Goal: Task Accomplishment & Management: Use online tool/utility

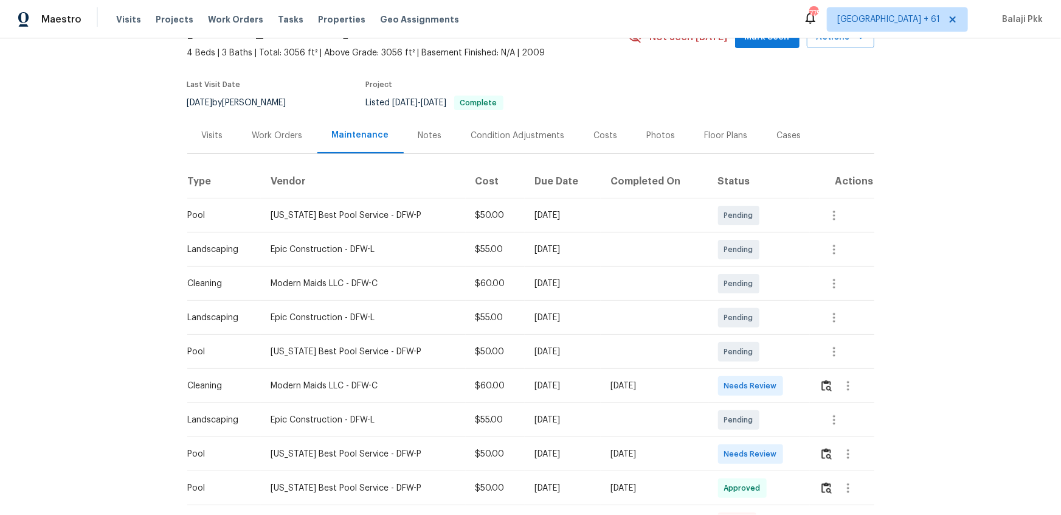
scroll to position [221, 0]
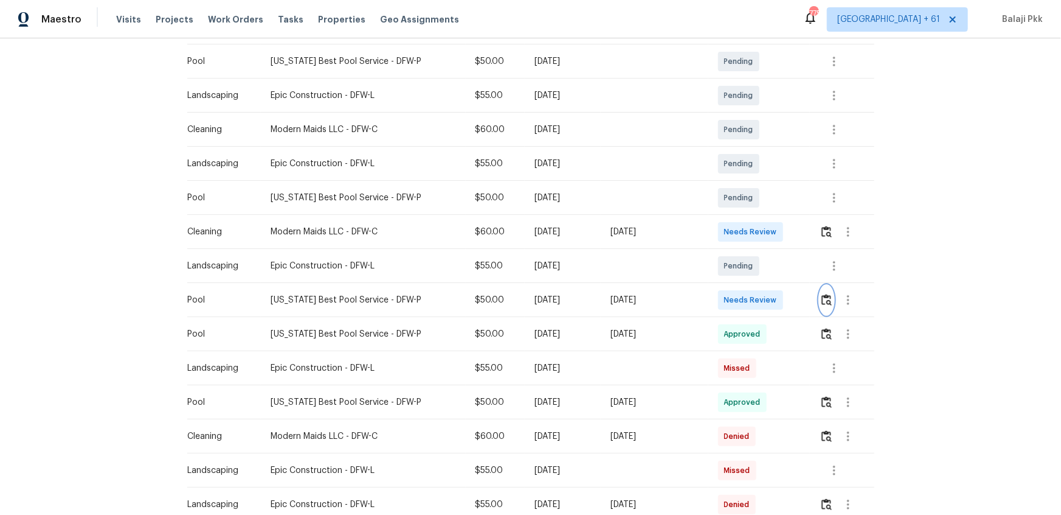
click at [822, 294] on img "button" at bounding box center [827, 300] width 10 height 12
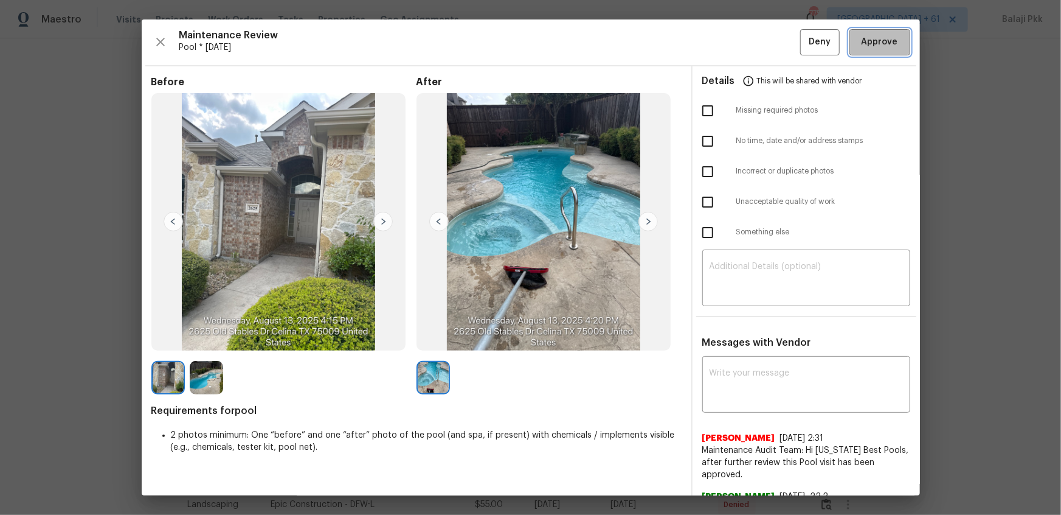
click at [855, 53] on button "Approve" at bounding box center [880, 42] width 61 height 26
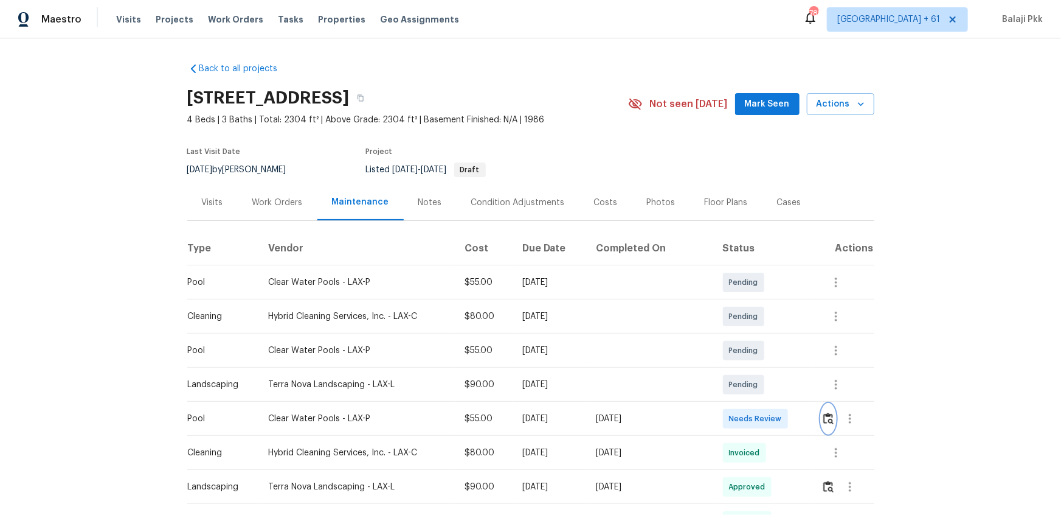
click at [829, 420] on img "button" at bounding box center [829, 418] width 10 height 12
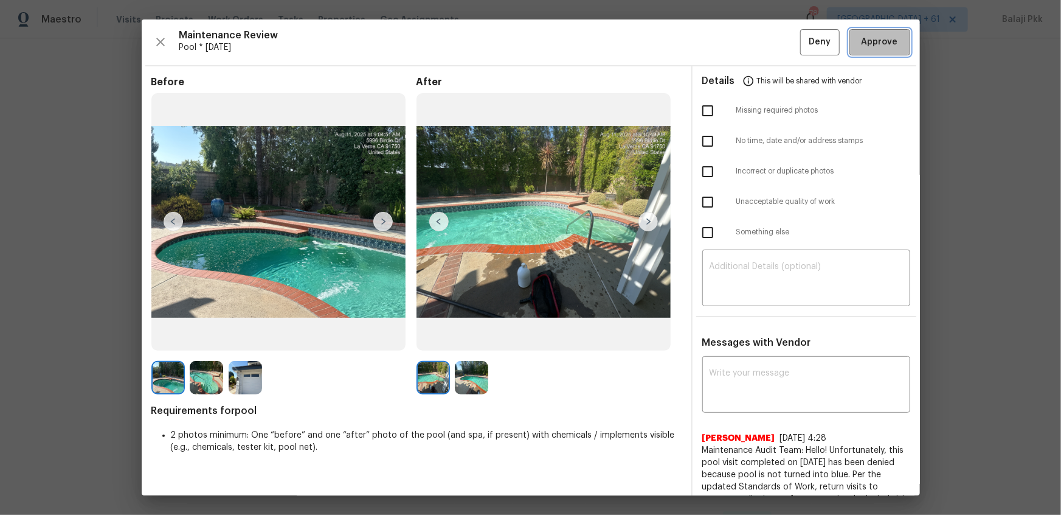
drag, startPoint x: 880, startPoint y: 46, endPoint x: 845, endPoint y: 20, distance: 43.1
click at [880, 46] on span "Approve" at bounding box center [880, 42] width 36 height 15
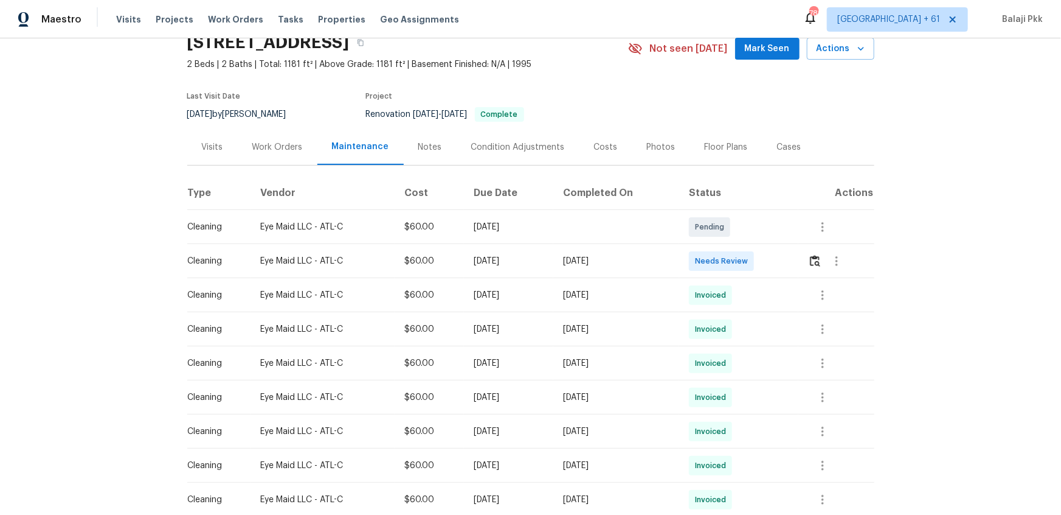
scroll to position [55, 0]
click at [755, 261] on img "button" at bounding box center [815, 261] width 10 height 12
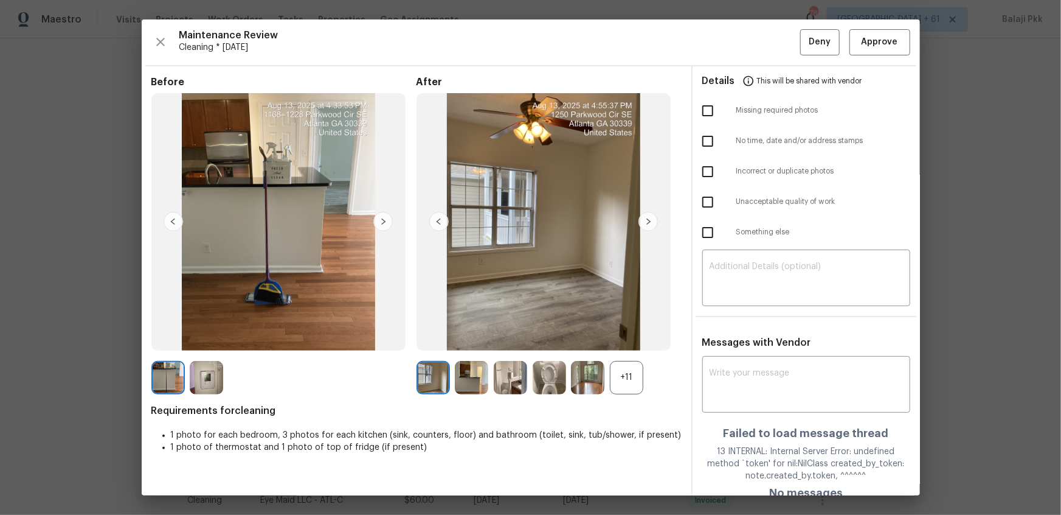
click at [628, 342] on div "+11" at bounding box center [626, 377] width 33 height 33
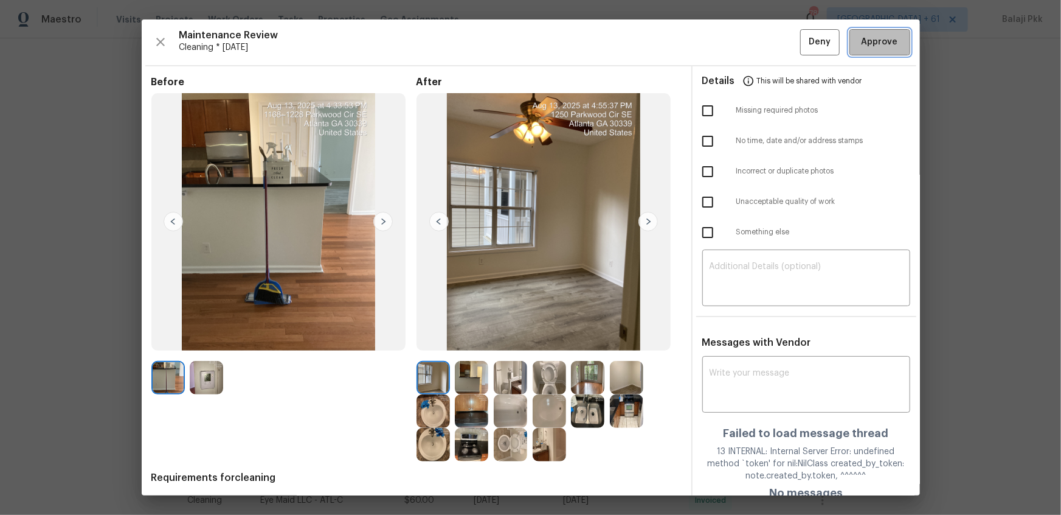
click at [755, 36] on span "Approve" at bounding box center [880, 42] width 36 height 15
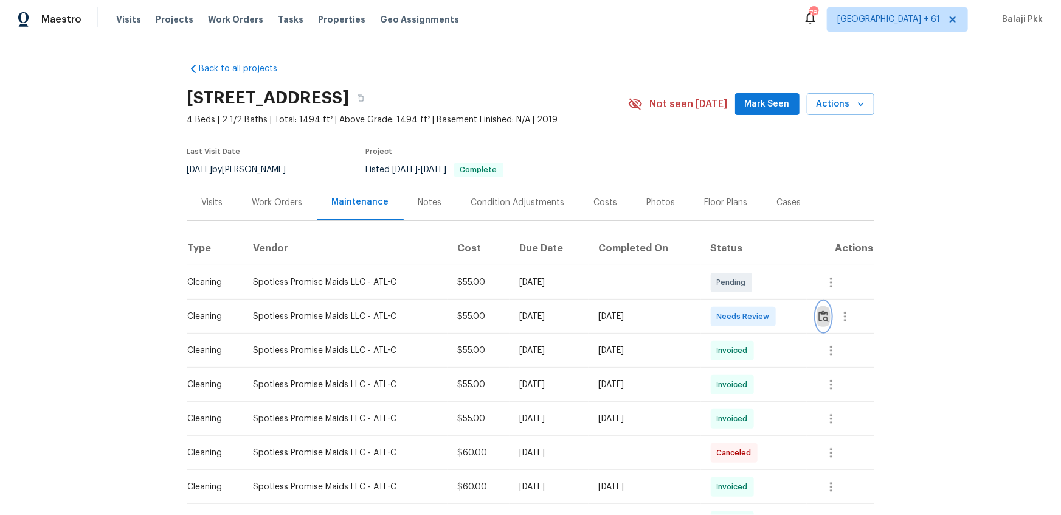
click at [755, 316] on img "button" at bounding box center [824, 316] width 10 height 12
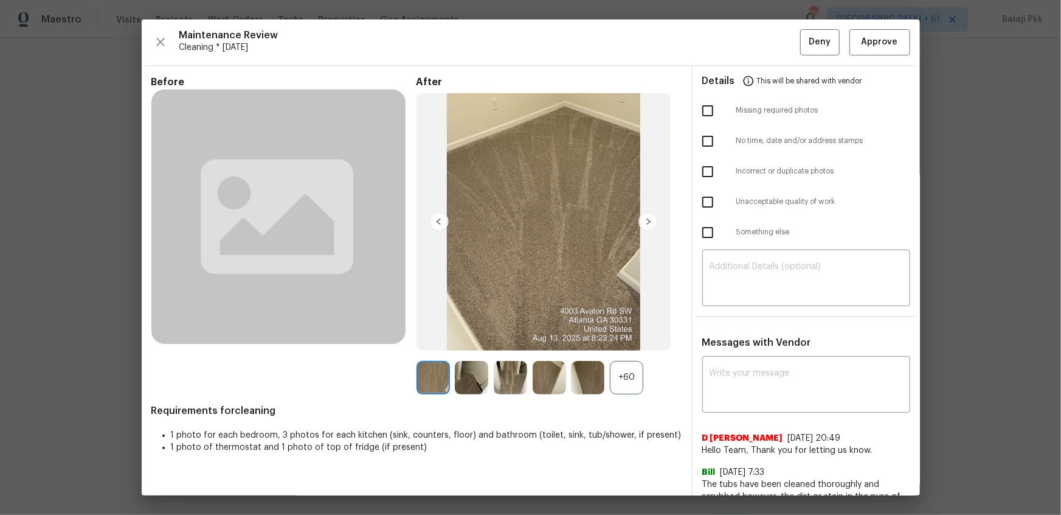
drag, startPoint x: 632, startPoint y: 384, endPoint x: 647, endPoint y: 377, distance: 16.9
click at [632, 342] on div "+60" at bounding box center [626, 377] width 33 height 33
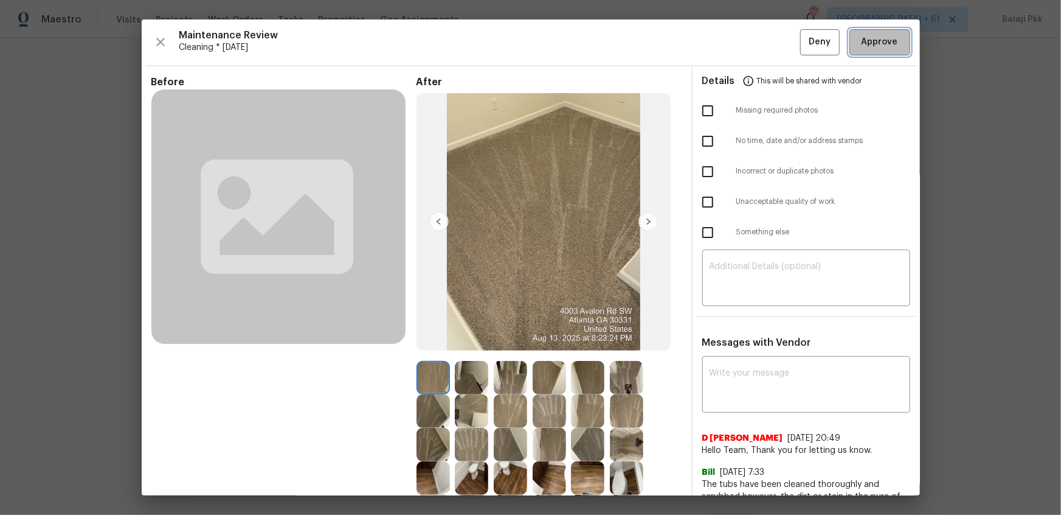
drag, startPoint x: 872, startPoint y: 46, endPoint x: 800, endPoint y: 33, distance: 72.9
click at [755, 44] on span "Approve" at bounding box center [880, 42] width 36 height 15
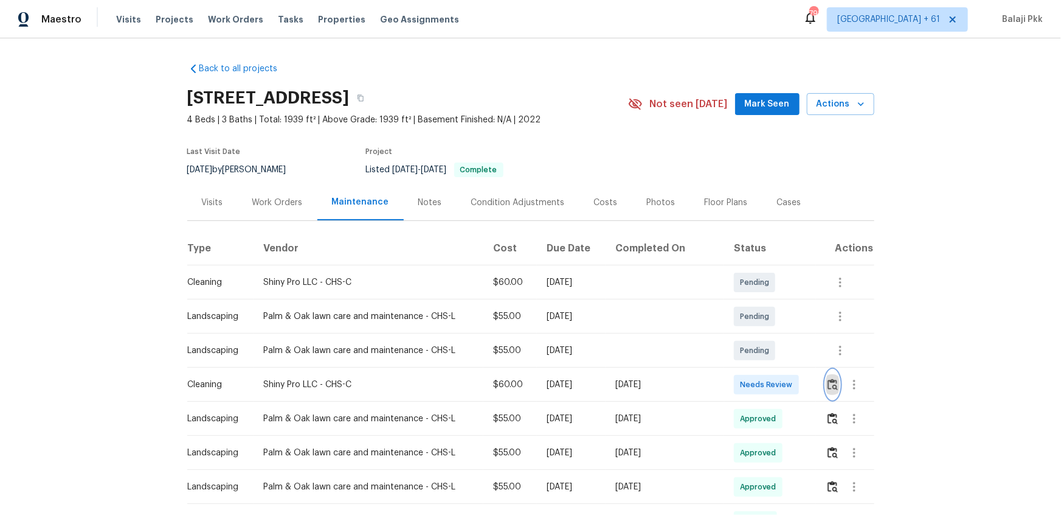
click at [755, 342] on img "button" at bounding box center [833, 384] width 10 height 12
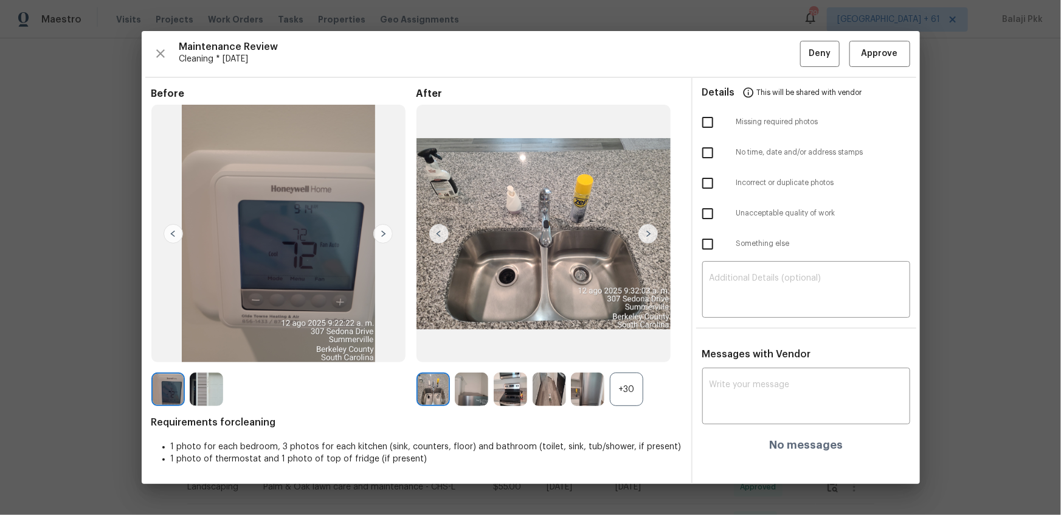
click at [622, 342] on div "+30" at bounding box center [626, 388] width 33 height 33
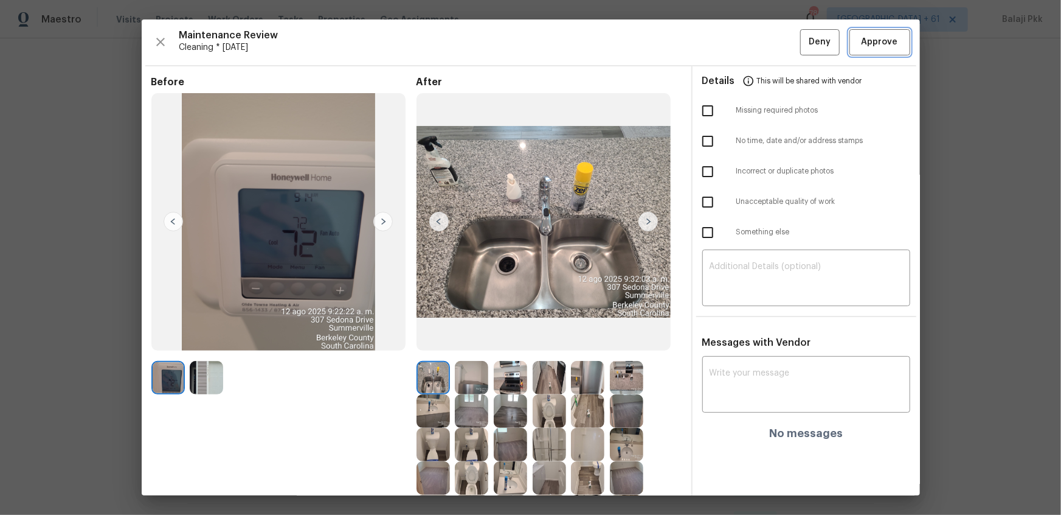
click at [755, 43] on span "Approve" at bounding box center [880, 42] width 36 height 15
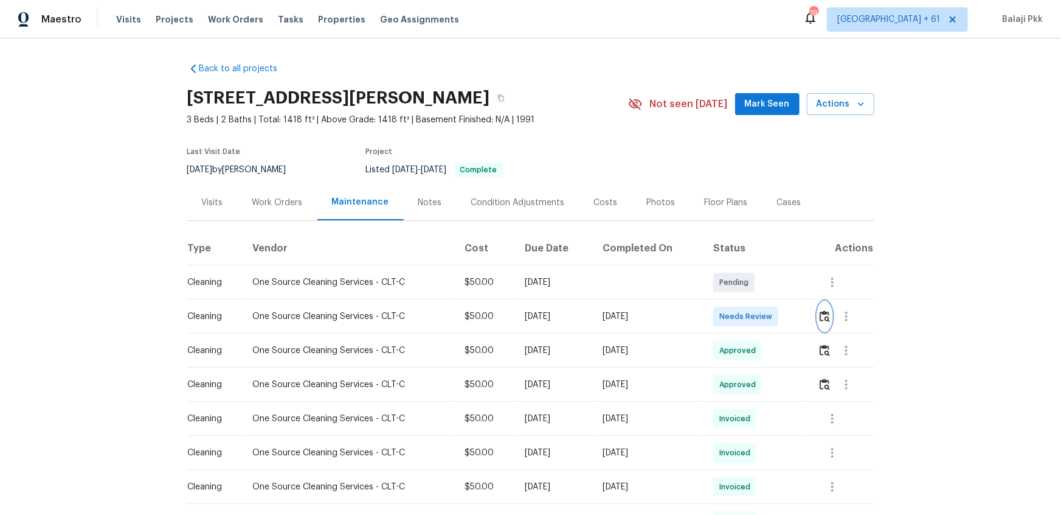
click at [755, 317] on button "button" at bounding box center [825, 316] width 14 height 29
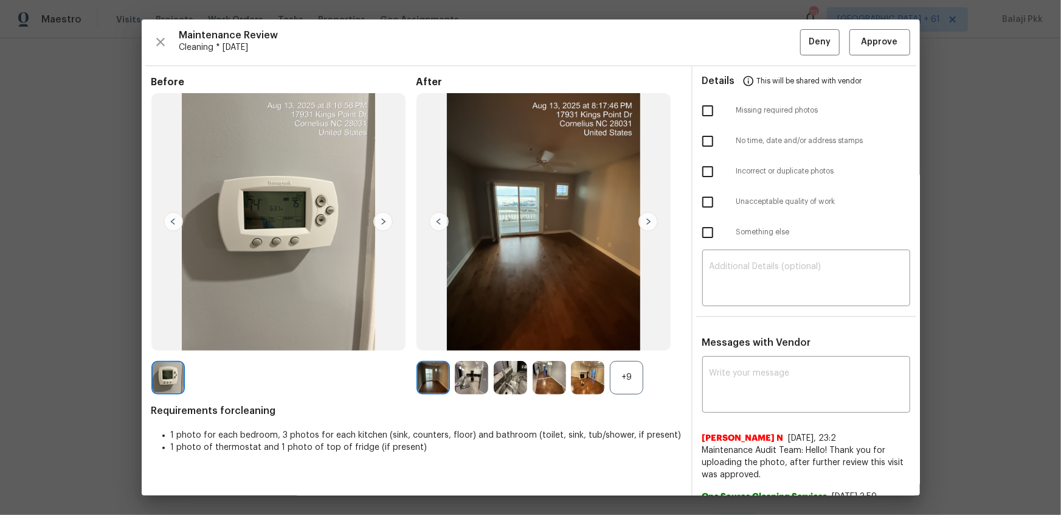
click at [620, 342] on div "+9" at bounding box center [626, 377] width 33 height 33
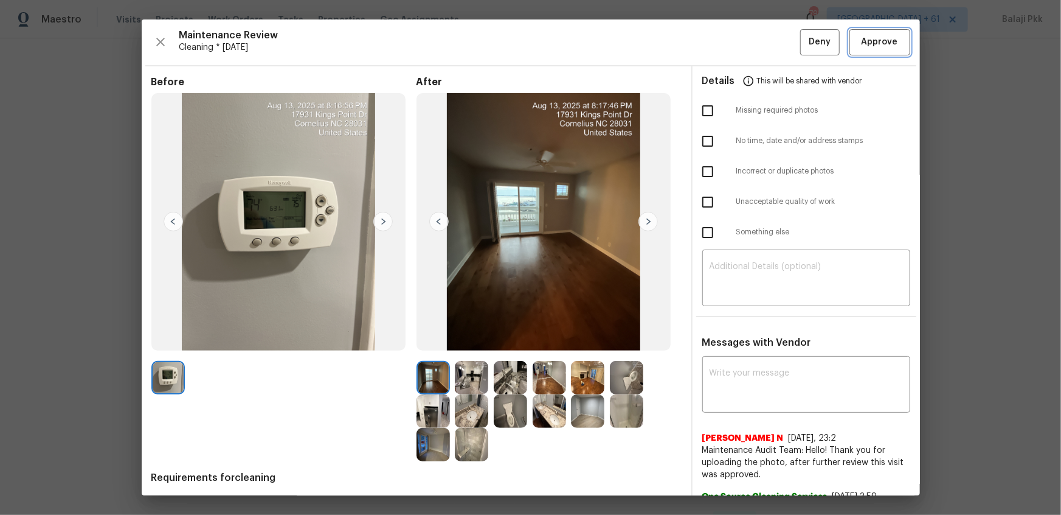
click at [755, 40] on span "Approve" at bounding box center [880, 42] width 36 height 15
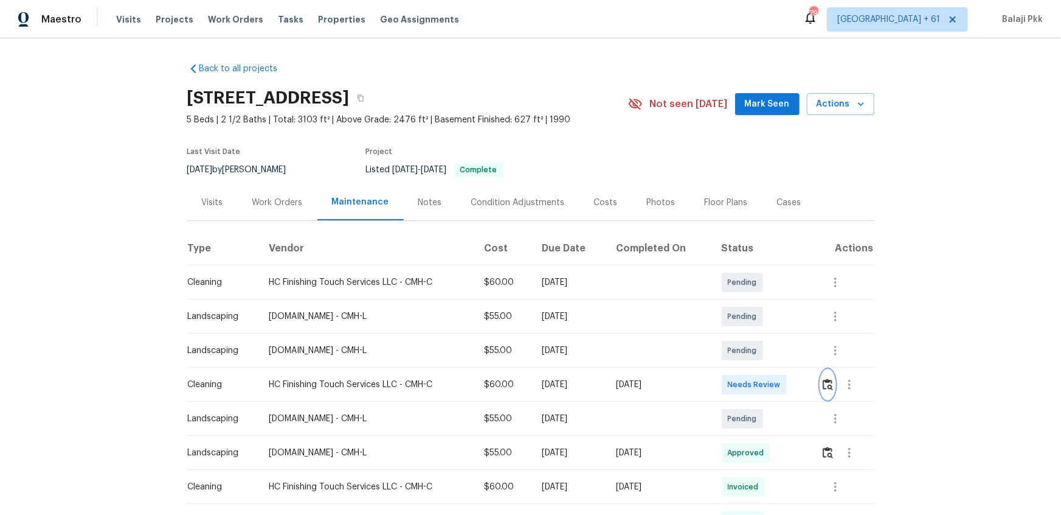
click at [755, 342] on button "button" at bounding box center [828, 384] width 14 height 29
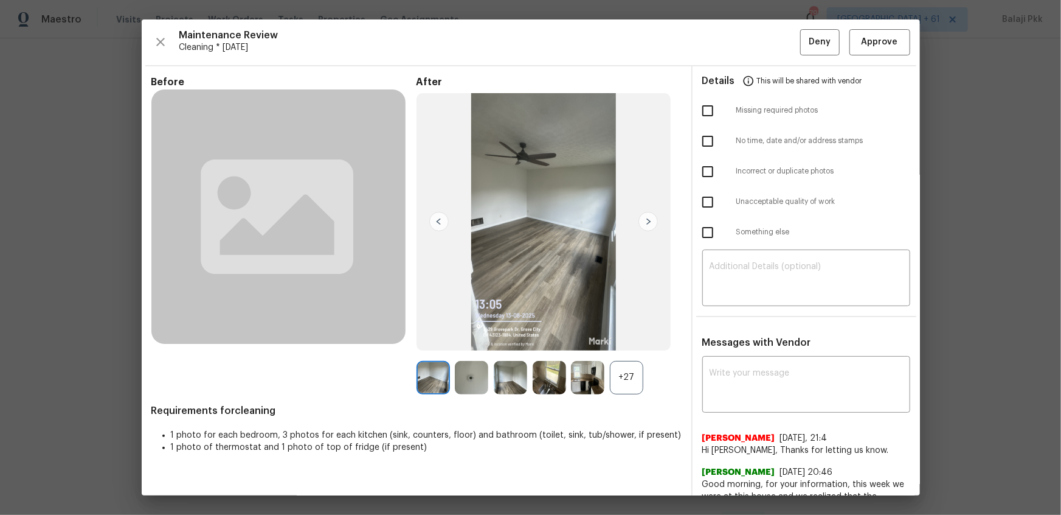
click at [631, 342] on div "+27" at bounding box center [626, 377] width 33 height 33
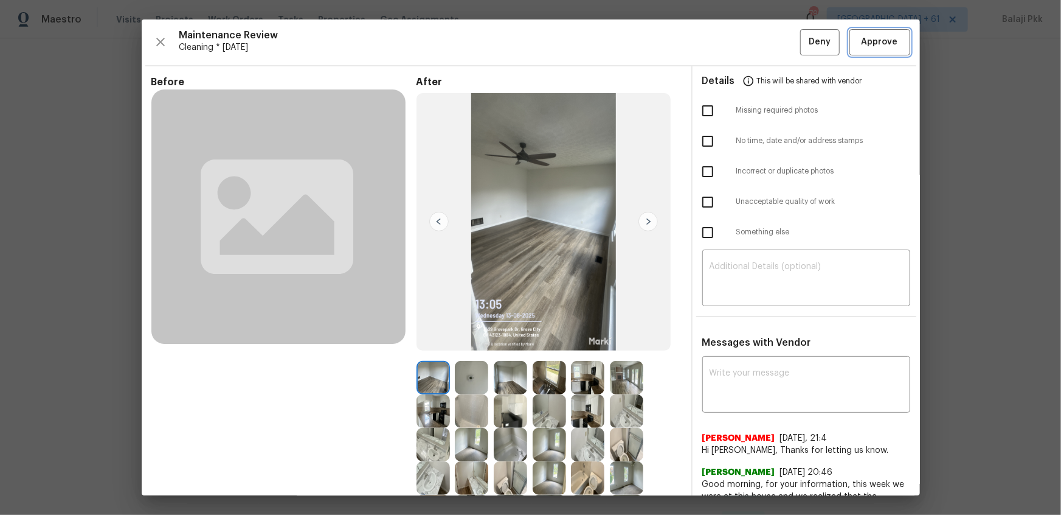
click at [755, 32] on button "Approve" at bounding box center [880, 42] width 61 height 26
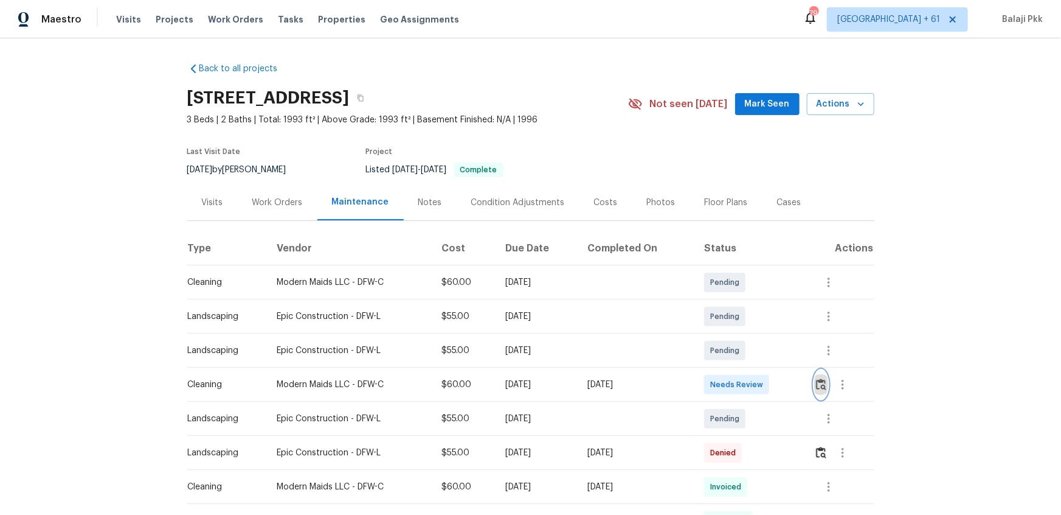
click at [755, 342] on img "button" at bounding box center [821, 384] width 10 height 12
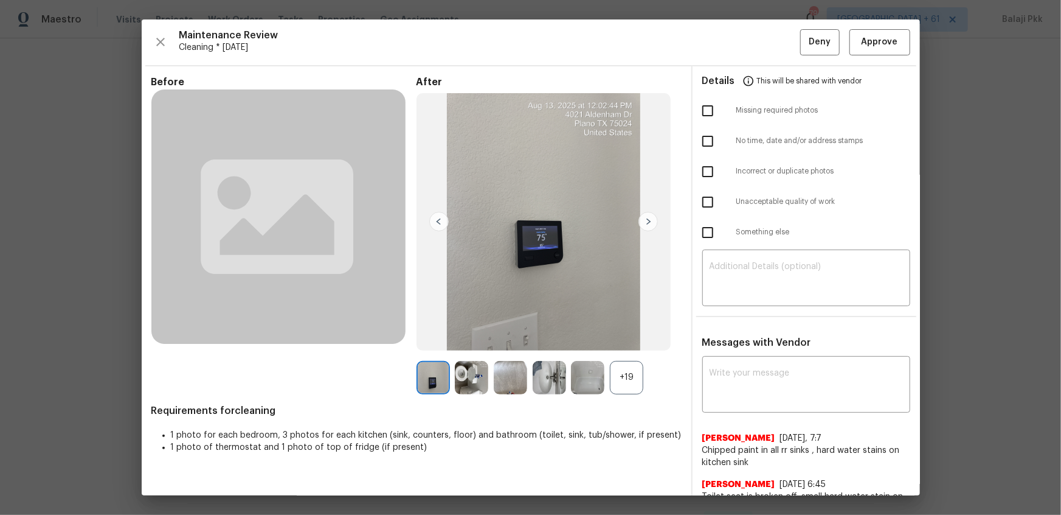
click at [628, 342] on div "+19" at bounding box center [626, 377] width 33 height 33
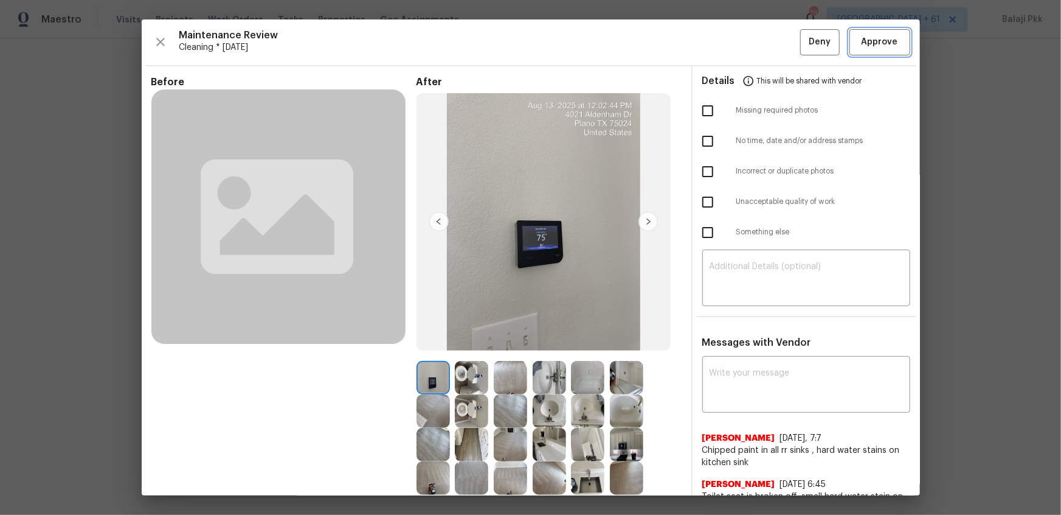
click at [755, 38] on span "Approve" at bounding box center [880, 42] width 36 height 15
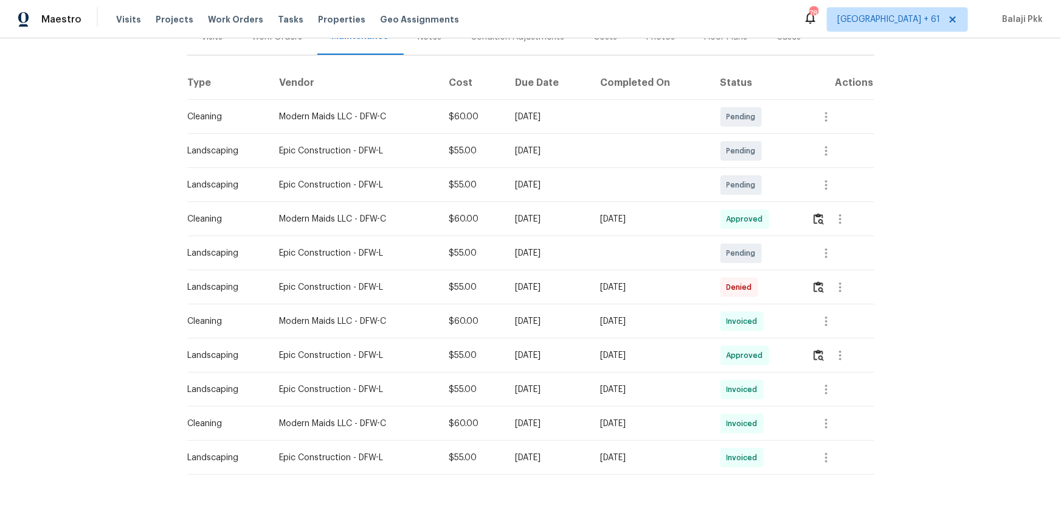
scroll to position [55, 0]
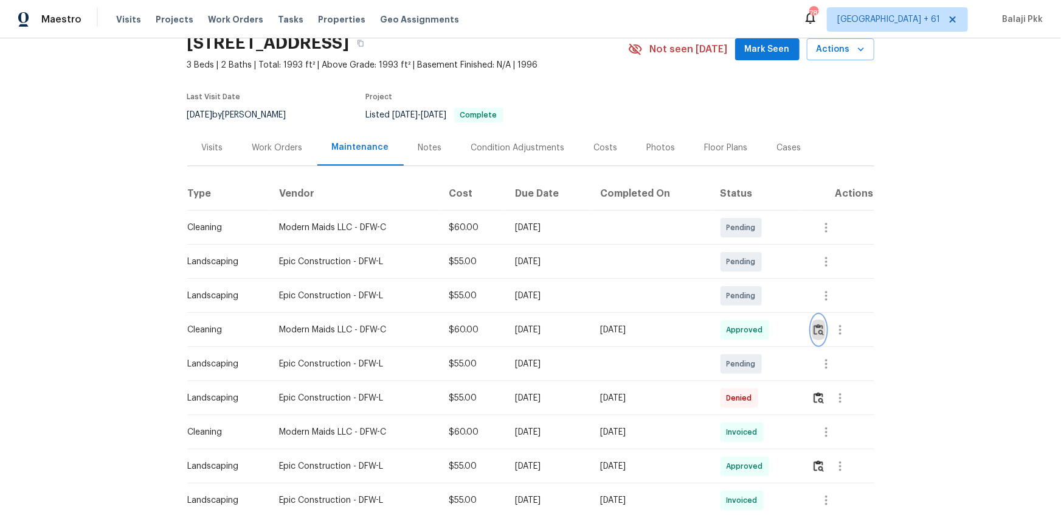
click at [755, 333] on img "button" at bounding box center [819, 330] width 10 height 12
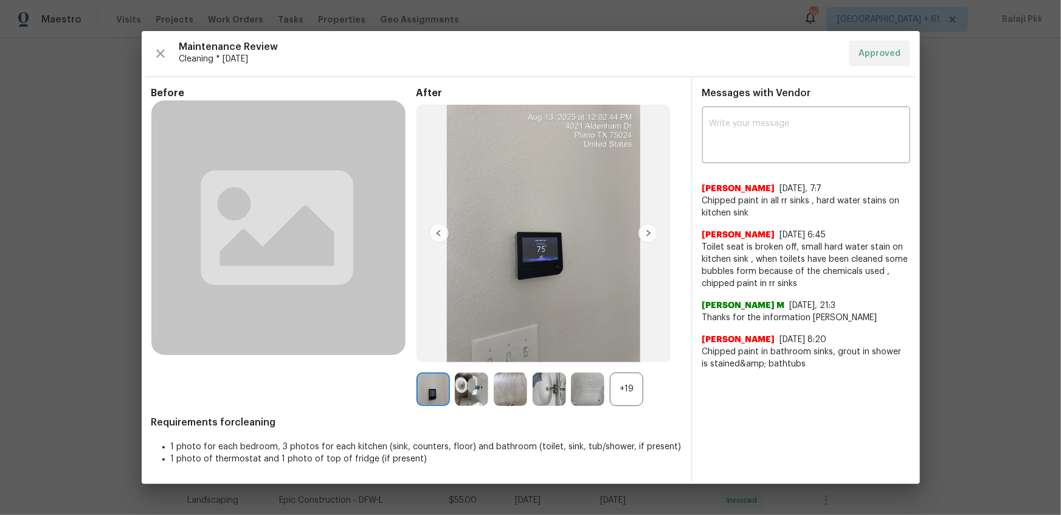
click at [629, 342] on div "+19" at bounding box center [626, 388] width 33 height 33
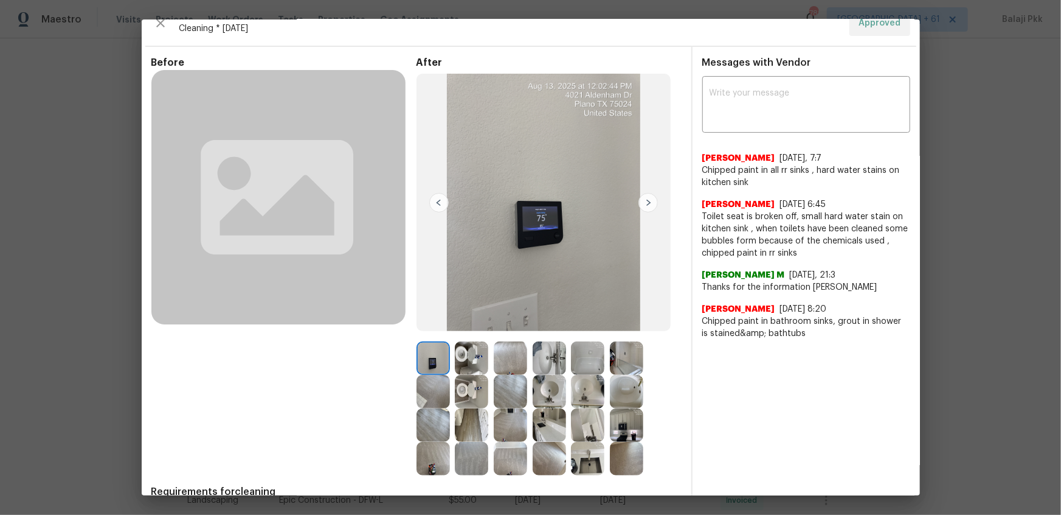
scroll to position [0, 0]
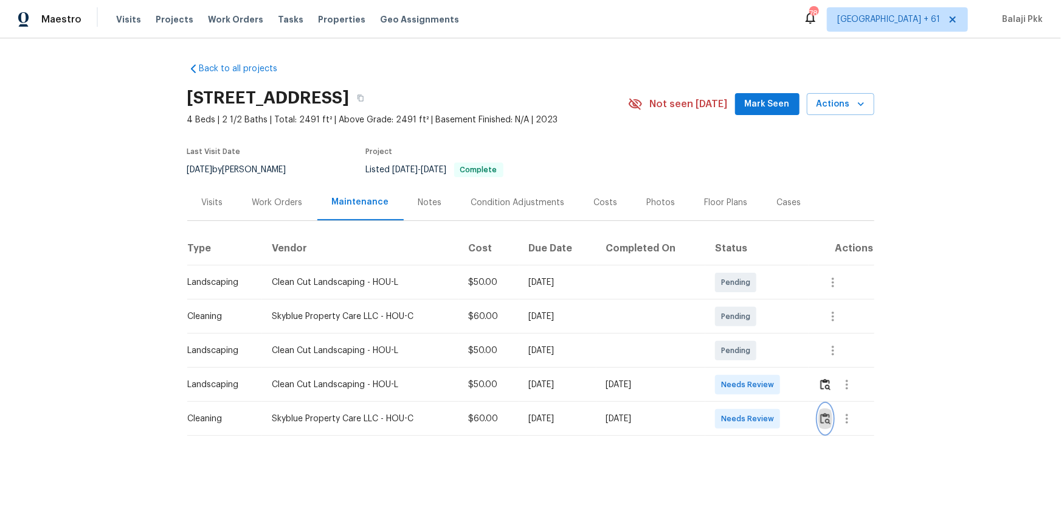
click at [755, 342] on img "button" at bounding box center [826, 418] width 10 height 12
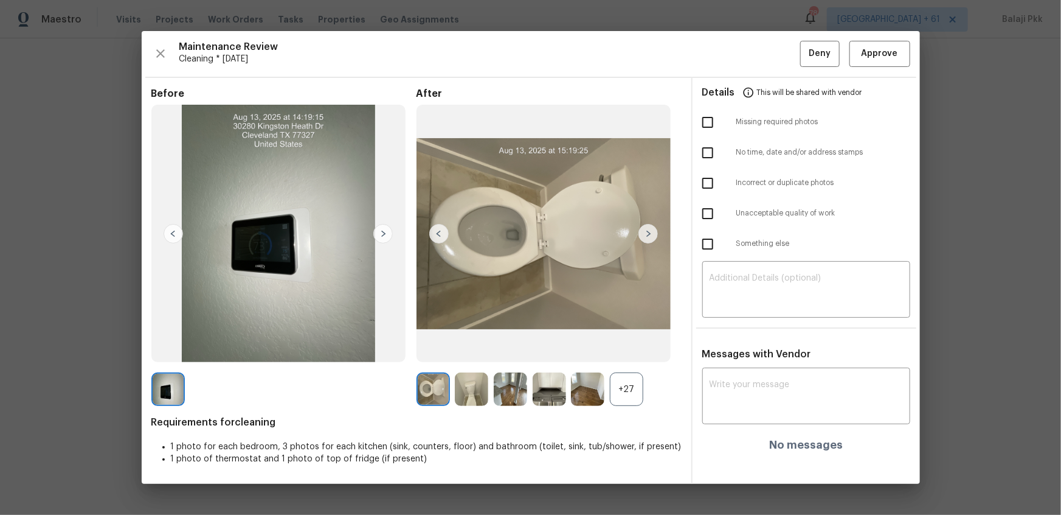
drag, startPoint x: 624, startPoint y: 388, endPoint x: 456, endPoint y: 196, distance: 254.7
click at [624, 342] on div "+27" at bounding box center [626, 388] width 33 height 33
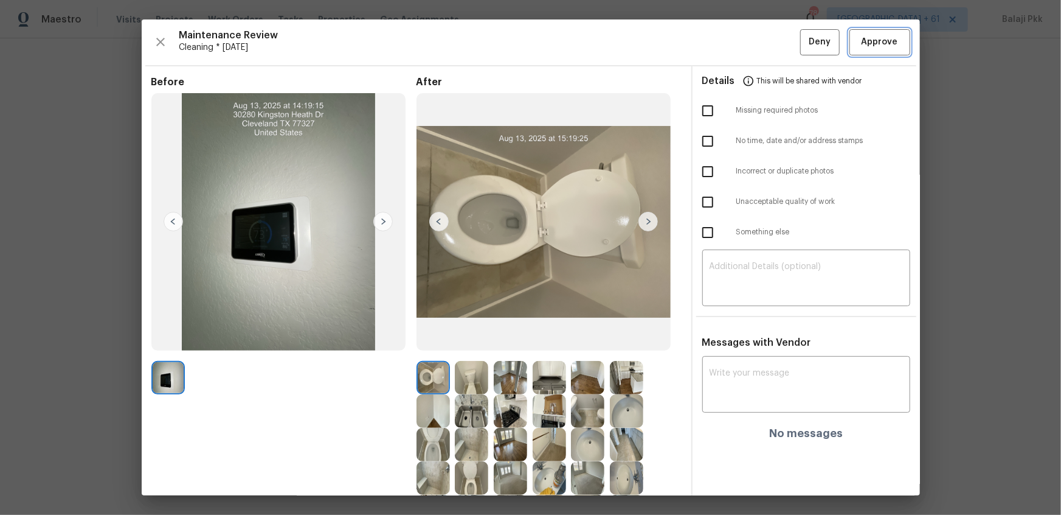
click at [755, 36] on span "Approve" at bounding box center [880, 42] width 36 height 15
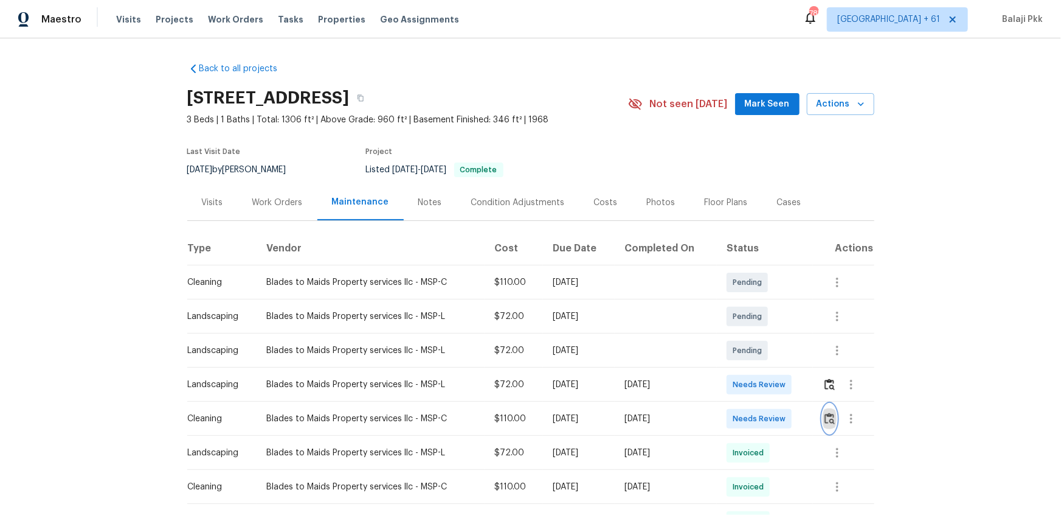
click at [755, 342] on img "button" at bounding box center [830, 418] width 10 height 12
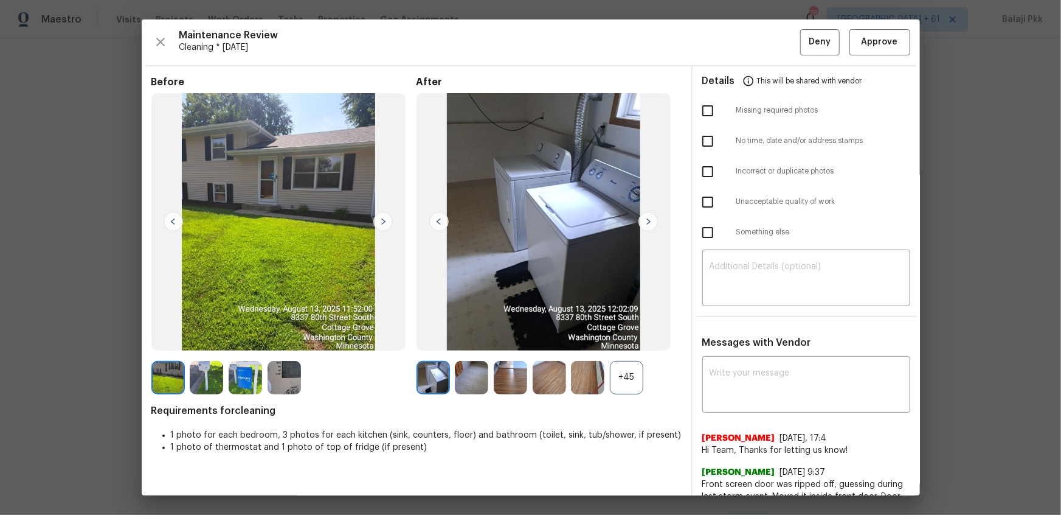
click at [630, 342] on div "+45" at bounding box center [626, 377] width 33 height 33
